Goal: Navigation & Orientation: Find specific page/section

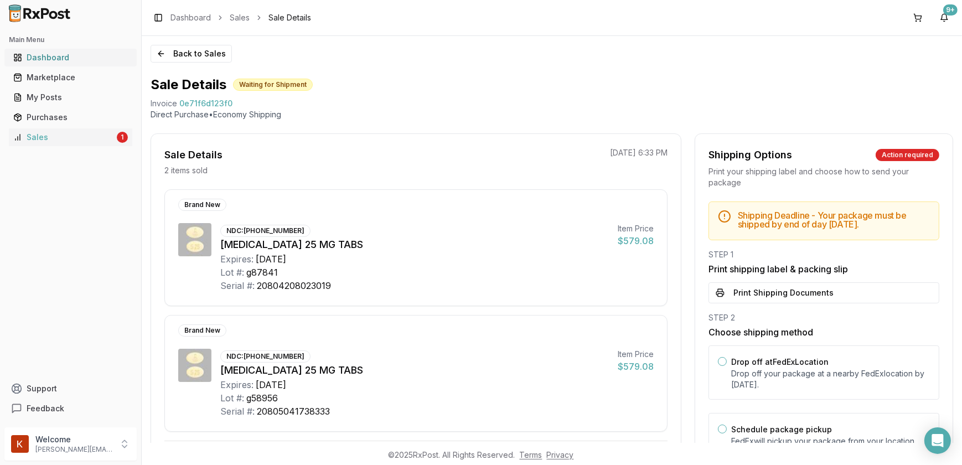
drag, startPoint x: 0, startPoint y: 0, endPoint x: 55, endPoint y: 54, distance: 77.1
click at [55, 54] on div "Dashboard" at bounding box center [70, 57] width 115 height 11
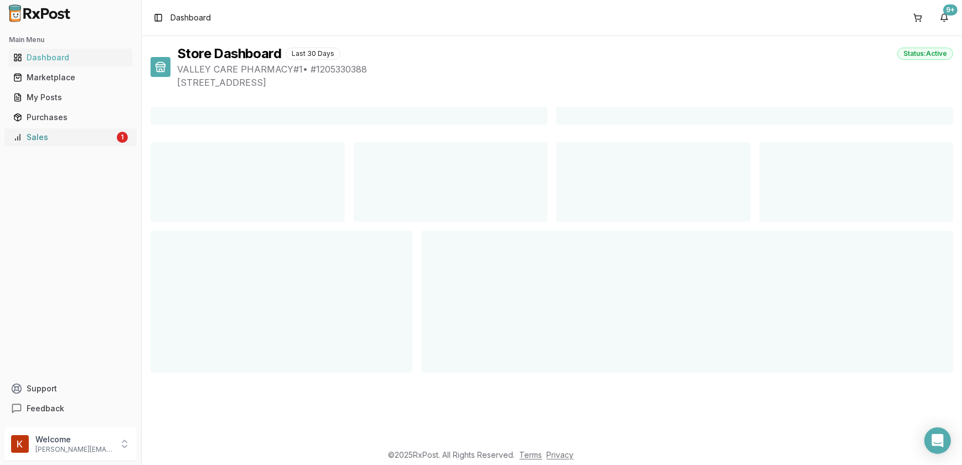
click at [47, 144] on link "Sales 1" at bounding box center [70, 137] width 123 height 20
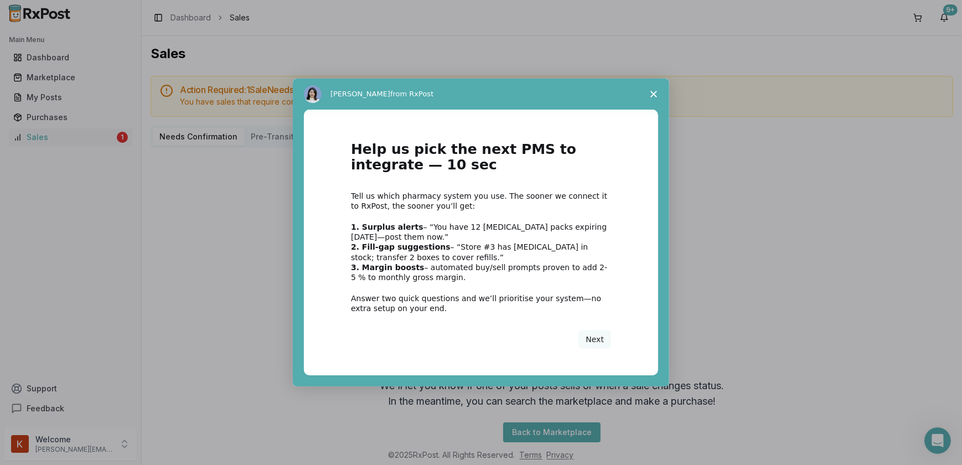
click at [658, 90] on span "Close survey" at bounding box center [653, 94] width 31 height 31
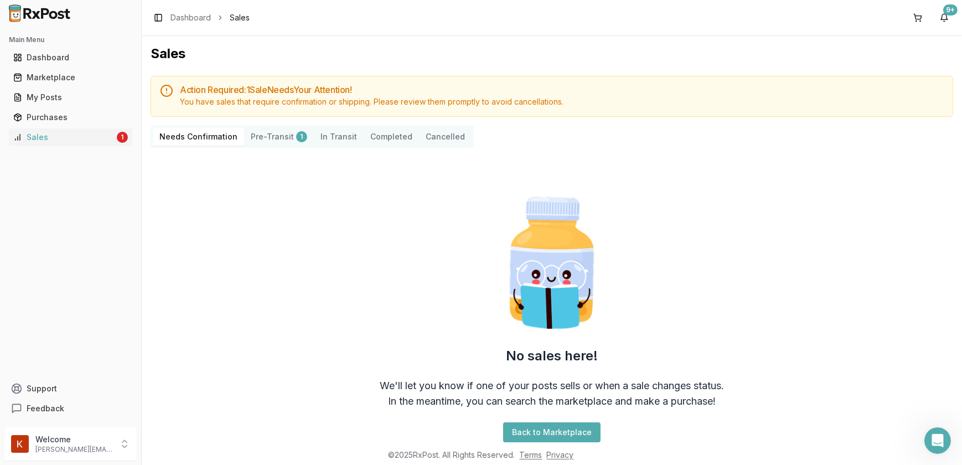
click at [326, 137] on Transit "In Transit" at bounding box center [339, 137] width 50 height 18
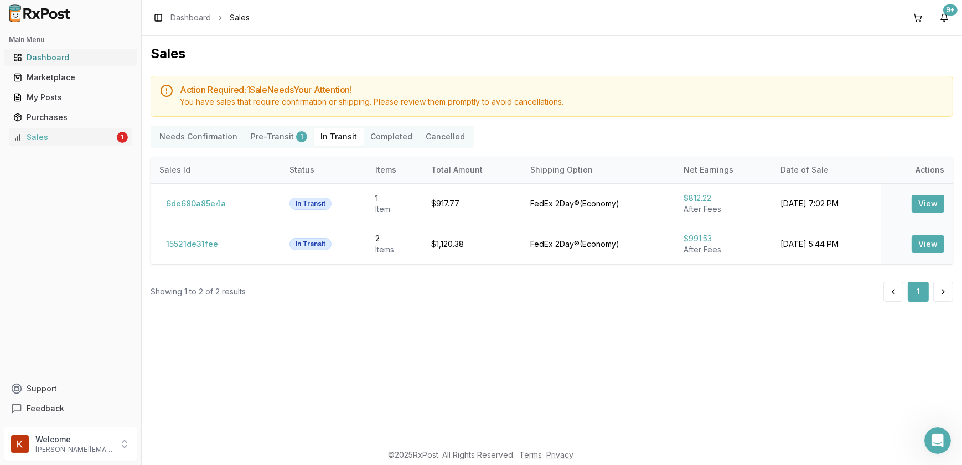
click at [31, 53] on div "Dashboard" at bounding box center [70, 57] width 115 height 11
